Goal: Task Accomplishment & Management: Complete application form

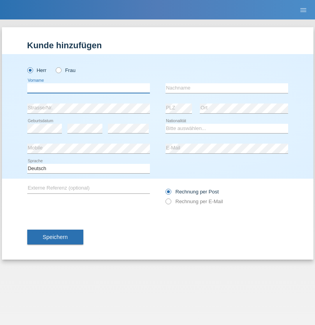
click at [88, 88] on input "text" at bounding box center [88, 88] width 123 height 10
type input "Mohammad Qais"
click at [226, 88] on input "text" at bounding box center [226, 88] width 123 height 10
type input "Nemani"
select select "AF"
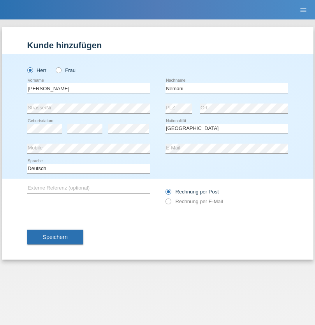
select select "C"
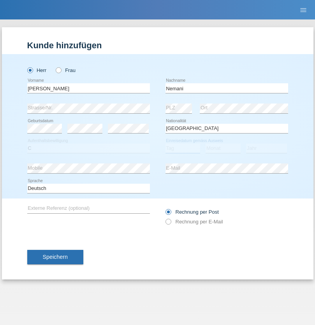
select select "02"
select select "01"
select select "2021"
